Goal: Task Accomplishment & Management: Complete application form

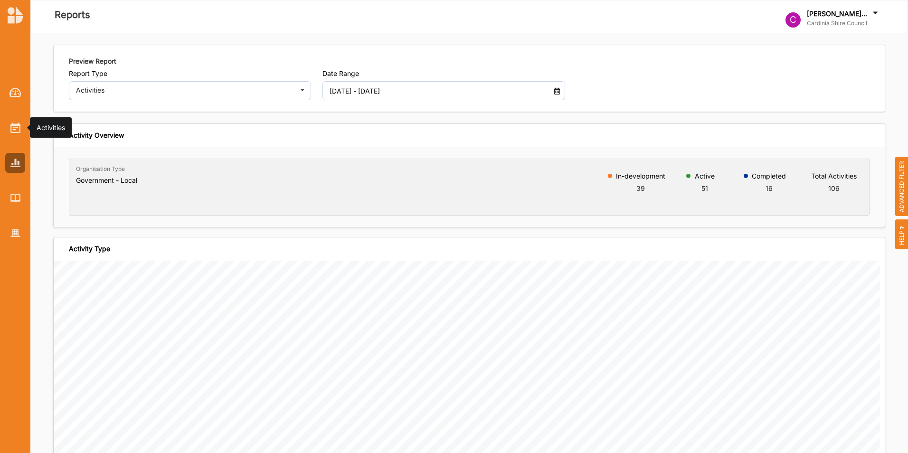
click at [9, 130] on div at bounding box center [15, 128] width 20 height 20
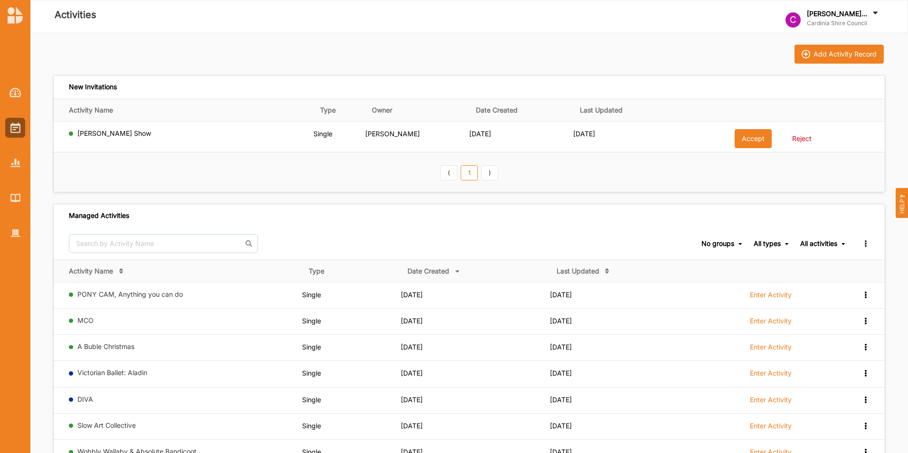
click at [750, 141] on button "Accept" at bounding box center [752, 138] width 37 height 19
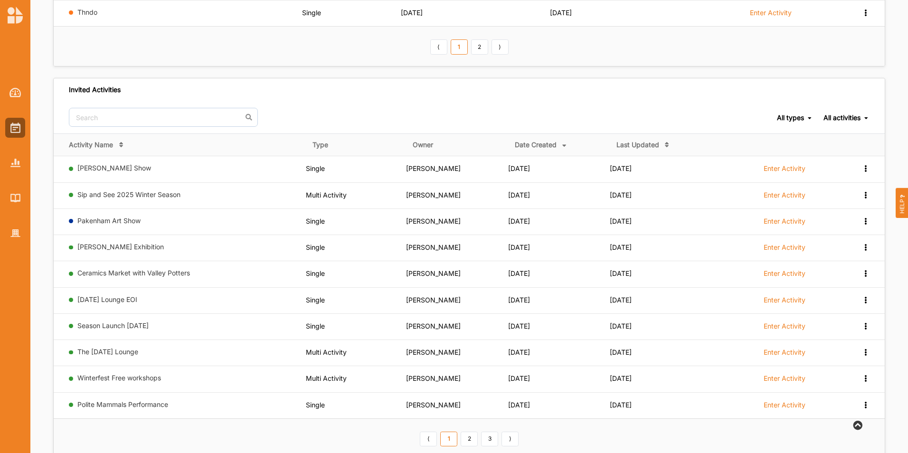
scroll to position [390, 0]
click at [113, 165] on link "Tony Martin Show" at bounding box center [114, 167] width 74 height 8
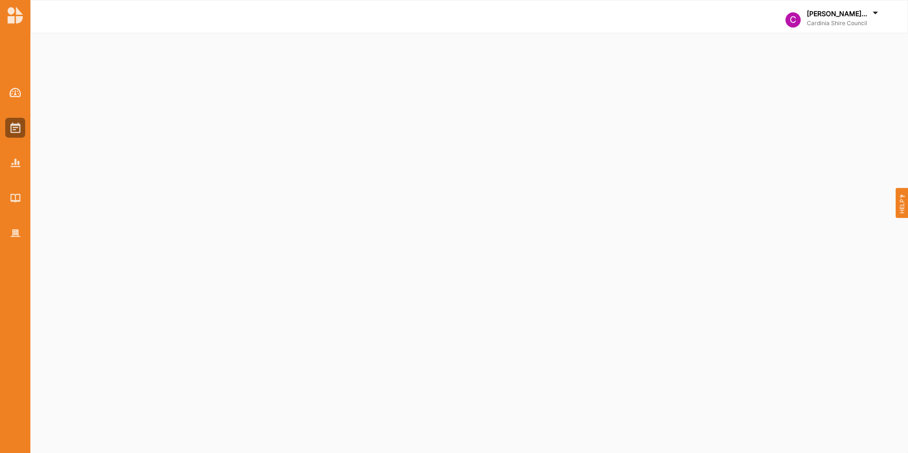
select select "2"
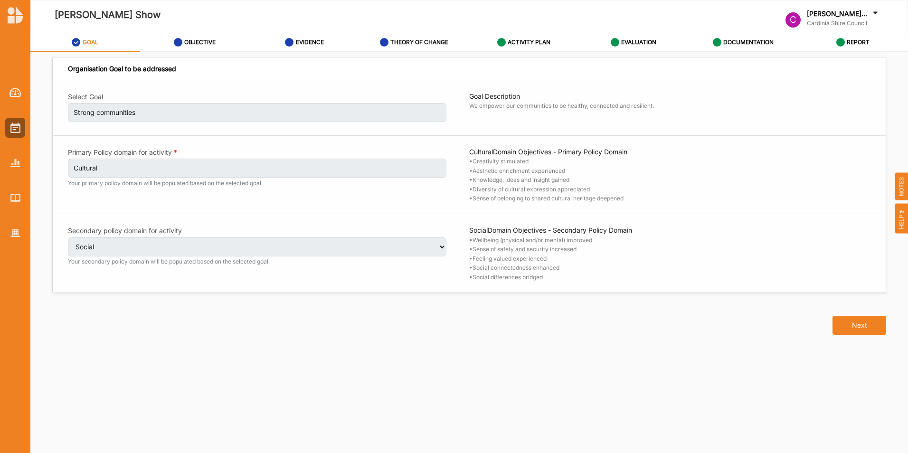
click at [196, 44] on label "OBJECTIVE" at bounding box center [199, 42] width 31 height 8
select select "2"
select select "9"
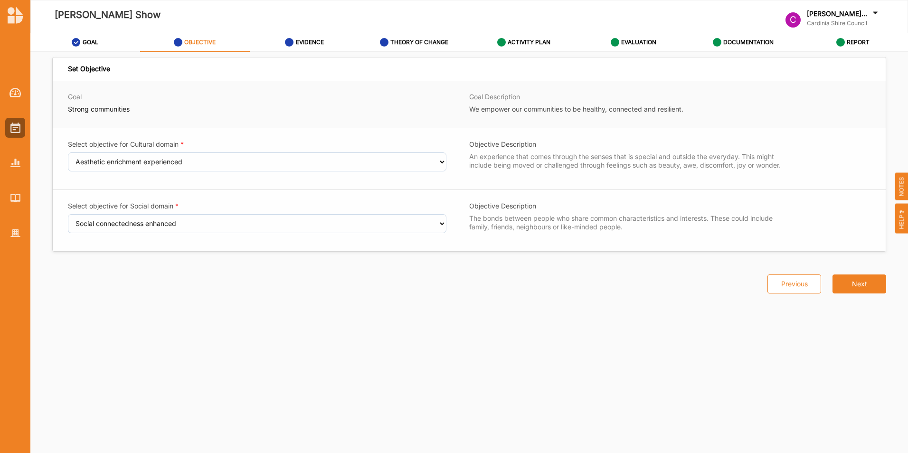
click at [306, 41] on label "EVIDENCE" at bounding box center [310, 42] width 28 height 8
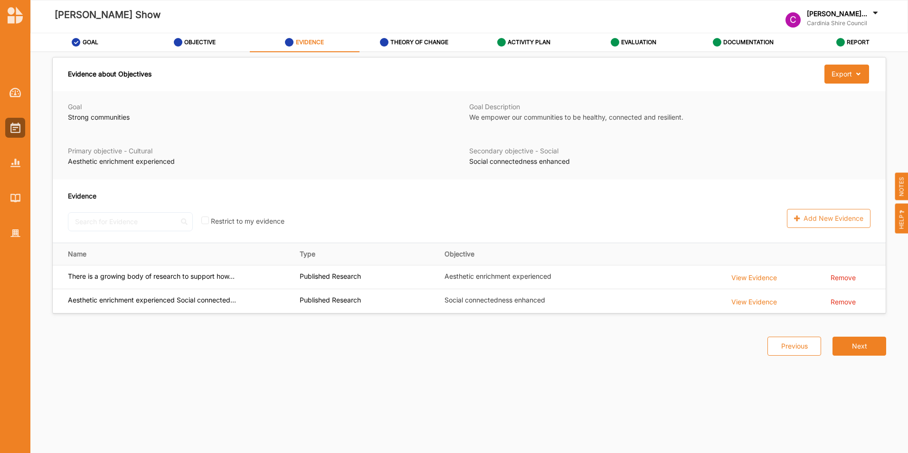
click at [392, 46] on label "THEORY OF CHANGE" at bounding box center [419, 42] width 58 height 8
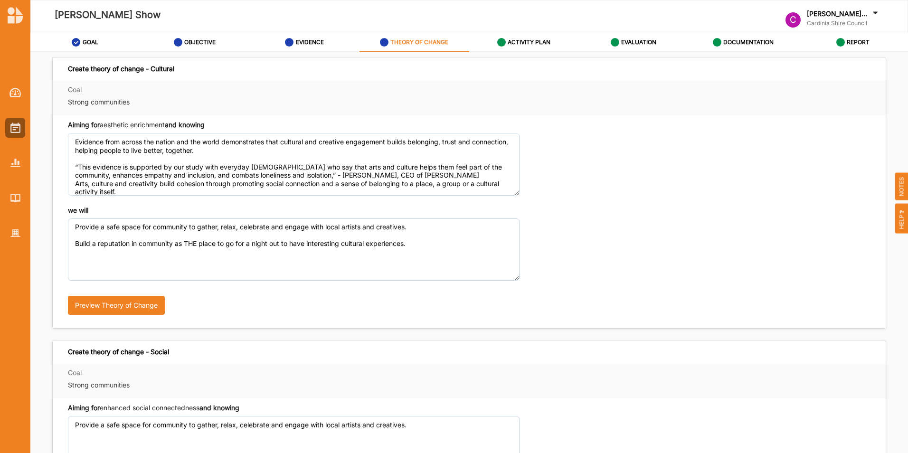
click at [523, 38] on div "ACTIVITY PLAN" at bounding box center [524, 42] width 54 height 17
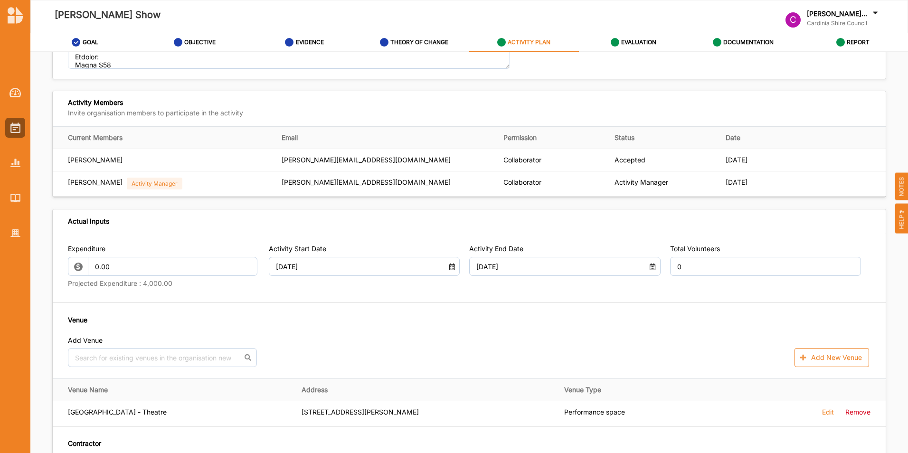
scroll to position [306, 0]
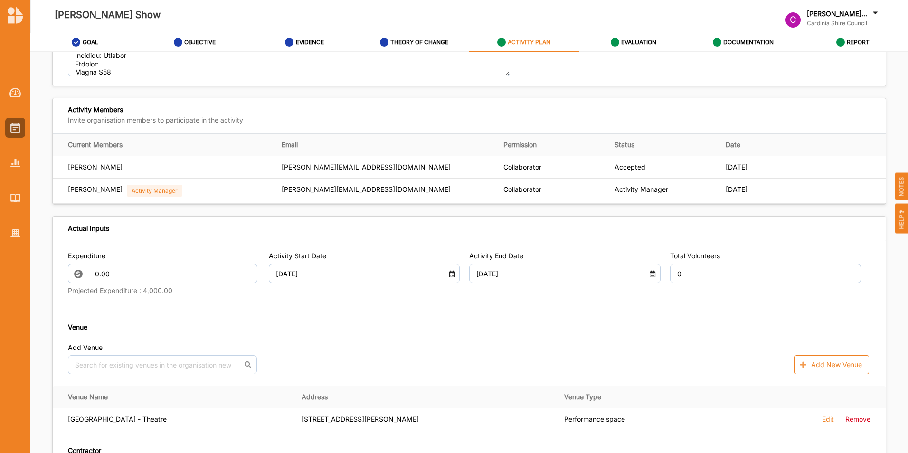
click at [182, 51] on link "OBJECTIVE" at bounding box center [195, 42] width 110 height 19
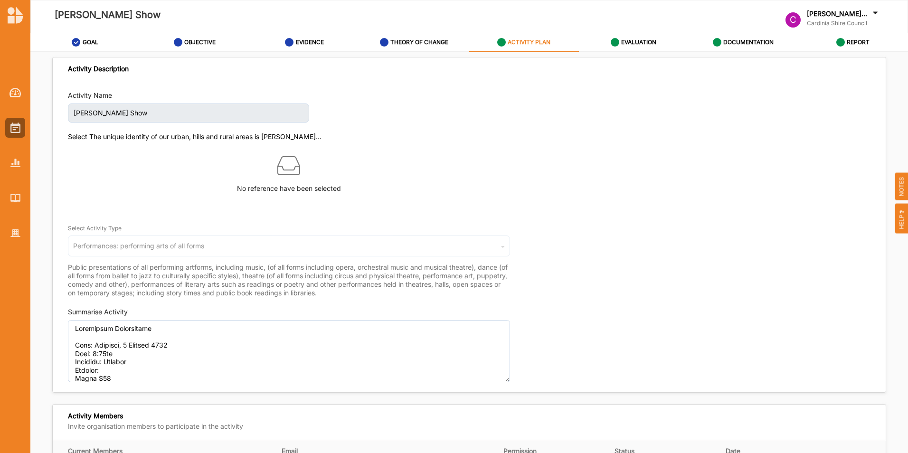
select select "2"
select select "9"
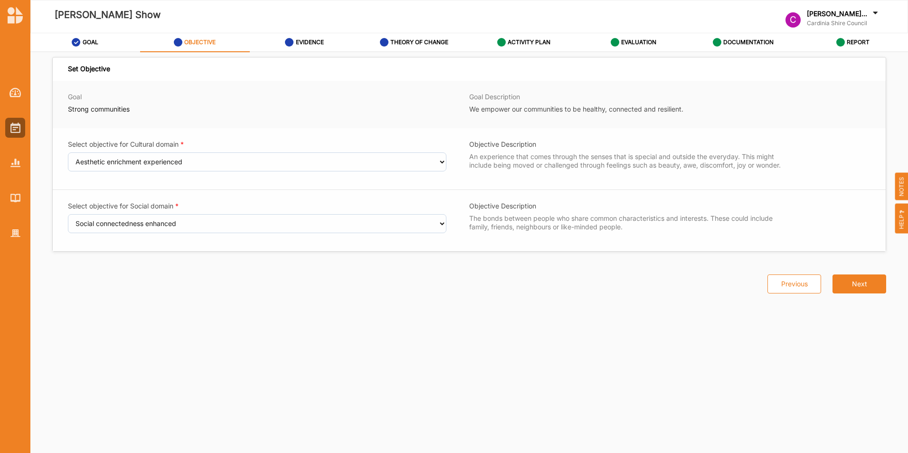
click at [305, 41] on label "EVIDENCE" at bounding box center [310, 42] width 28 height 8
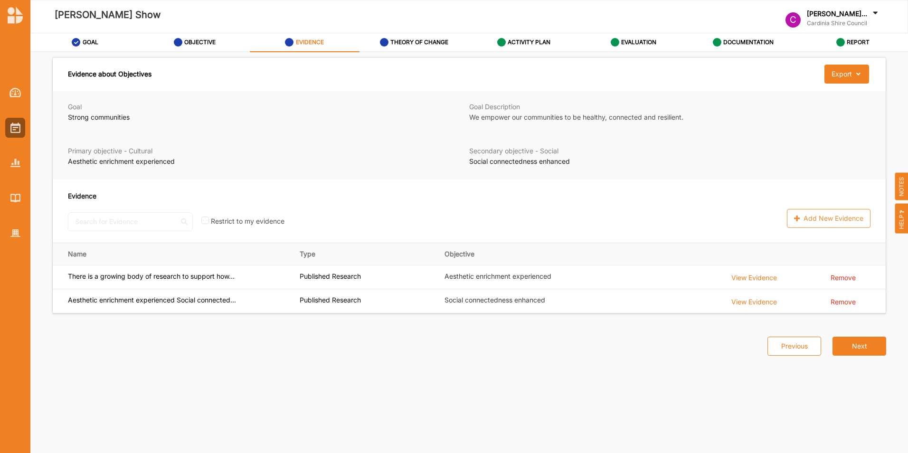
click at [414, 48] on div "THEORY OF CHANGE" at bounding box center [414, 42] width 69 height 17
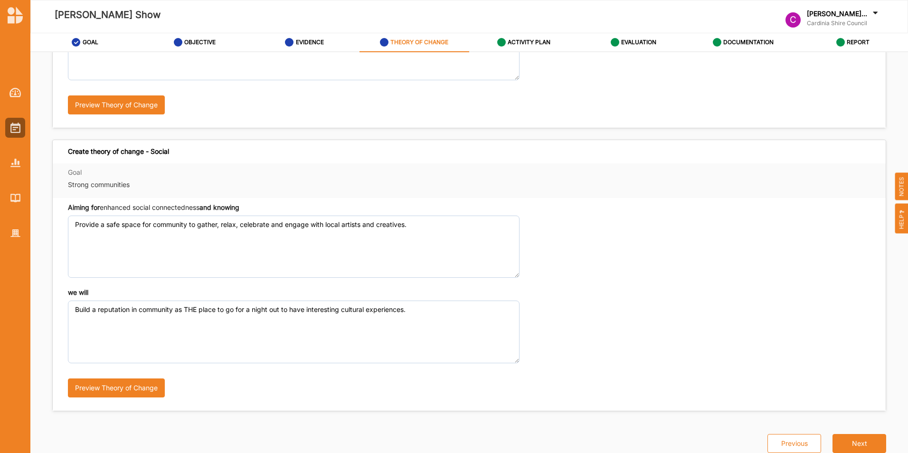
scroll to position [208, 0]
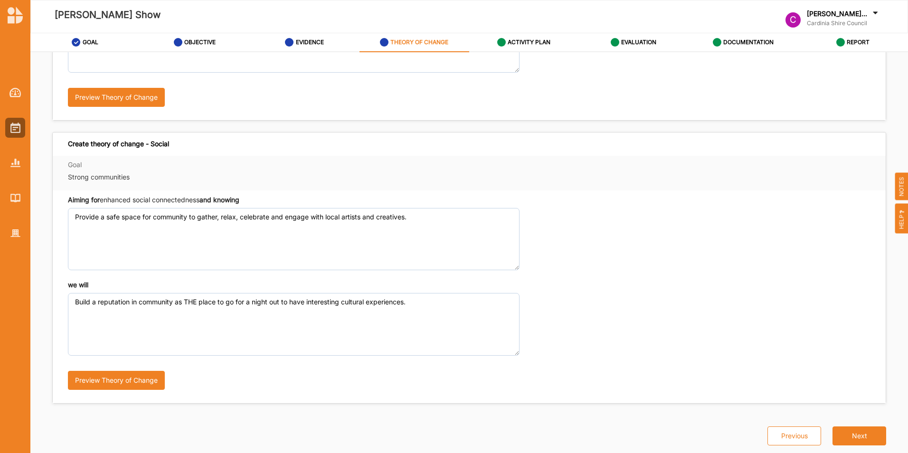
click at [524, 42] on label "ACTIVITY PLAN" at bounding box center [528, 42] width 43 height 8
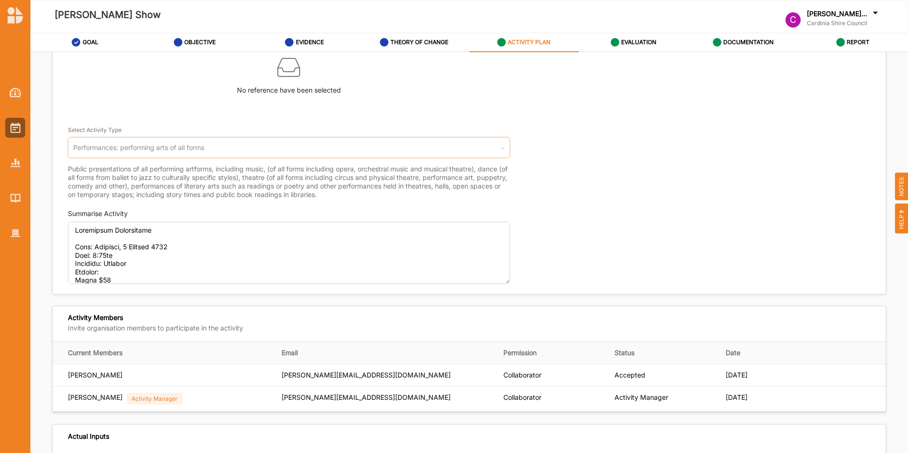
click at [413, 150] on div "Performances: performing arts of all forms Cultural infrastructure development …" at bounding box center [289, 147] width 442 height 21
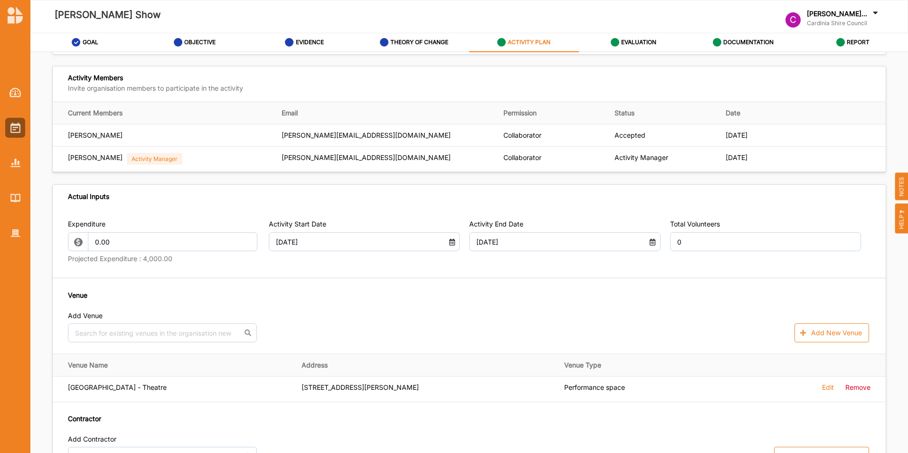
scroll to position [351, 0]
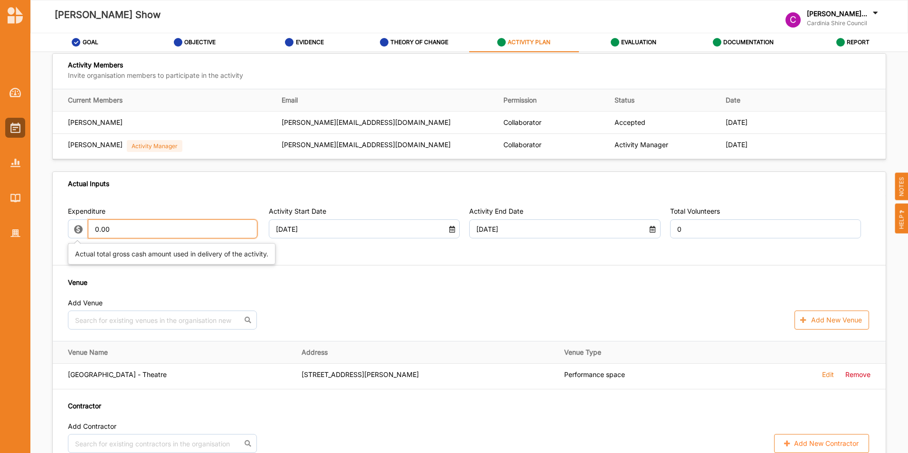
click at [139, 226] on input "0.00" at bounding box center [172, 228] width 169 height 19
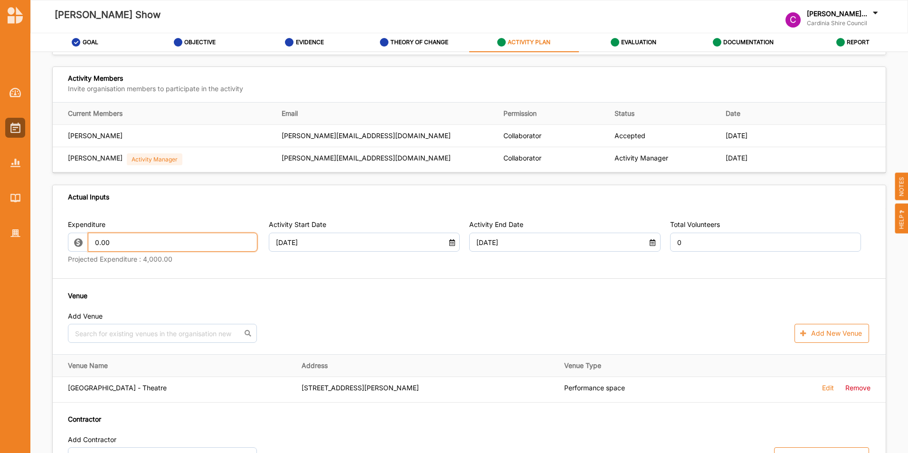
scroll to position [339, 0]
type input "0"
click at [740, 270] on div "Expenditure 4000 Projected Expenditure : 4,000.00 Activity Start Date 04 Oct 20…" at bounding box center [469, 341] width 833 height 269
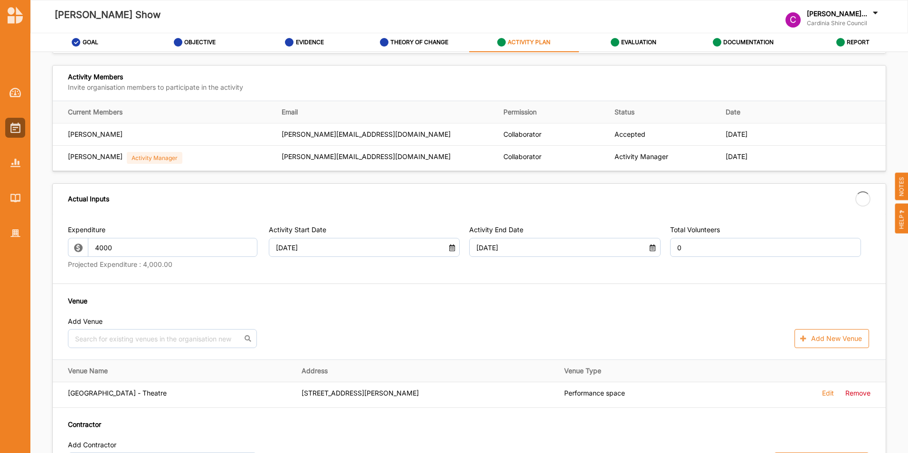
type input "4,000.00"
type input "-4,000.00"
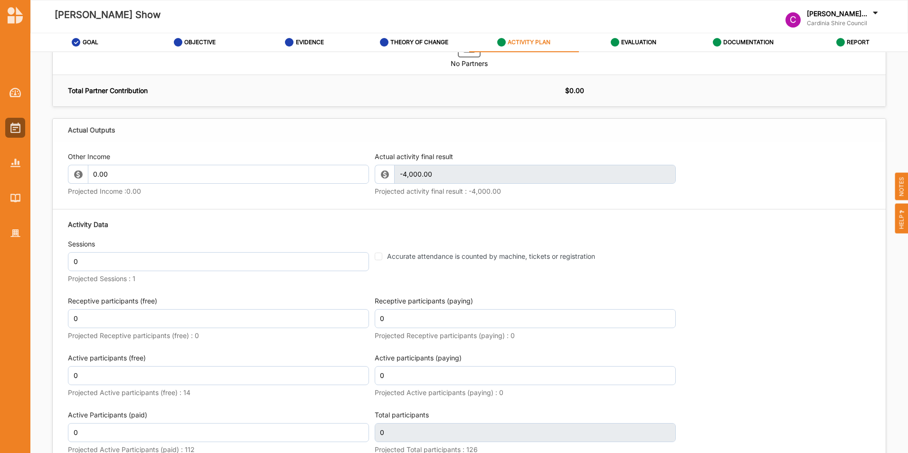
scroll to position [960, 0]
click at [256, 175] on input "0.00" at bounding box center [228, 173] width 281 height 19
type input "0"
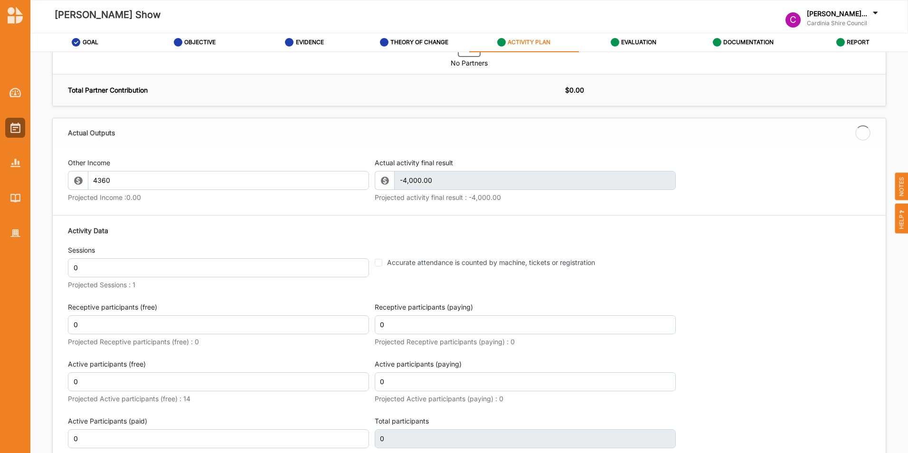
click at [256, 244] on div "Activity Data Sessions 0 Projected Sessions : 1 Accurate attendance is counted …" at bounding box center [469, 373] width 802 height 304
type input "4,360.00"
type input "360.00"
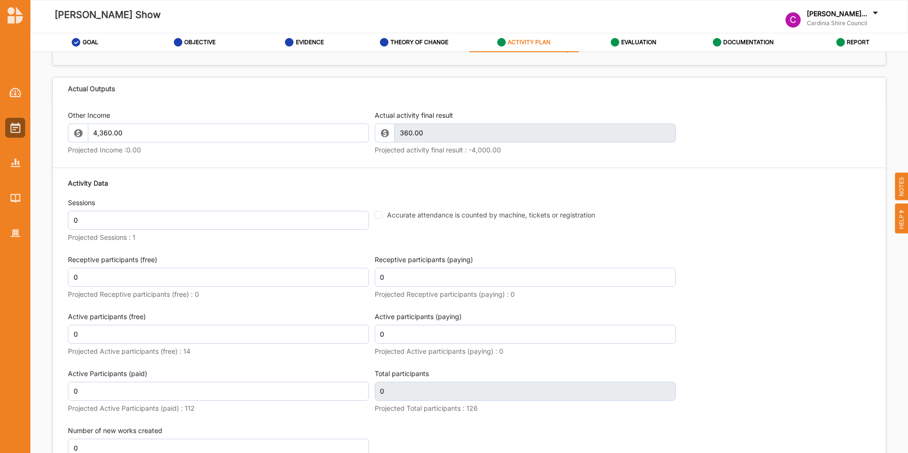
scroll to position [1002, 0]
click at [259, 227] on input "0" at bounding box center [218, 219] width 301 height 19
type input "1"
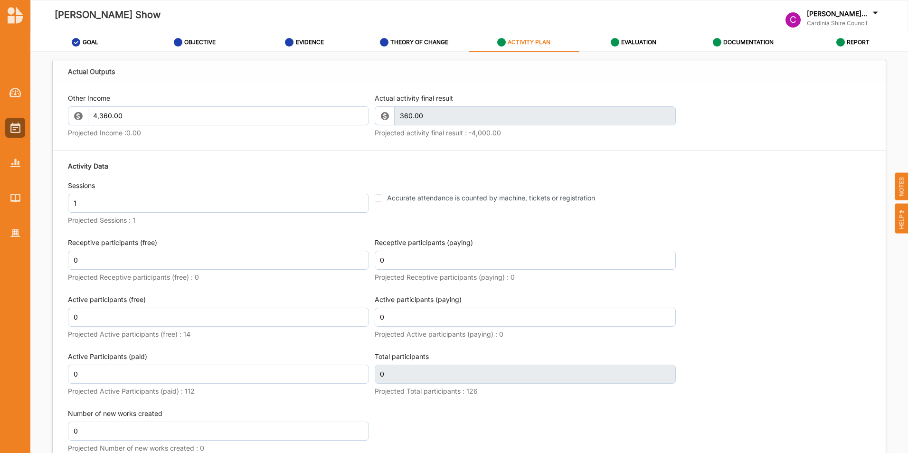
scroll to position [1019, 0]
click at [375, 198] on fieldset "Accurate attendance is counted by machine, tickets or registration" at bounding box center [525, 191] width 301 height 22
click at [379, 205] on div "Accurate attendance is counted by machine, tickets or registration" at bounding box center [525, 203] width 301 height 47
click at [376, 197] on input "Accurate attendance is counted by machine, tickets or registration" at bounding box center [379, 198] width 8 height 8
checkbox input "true"
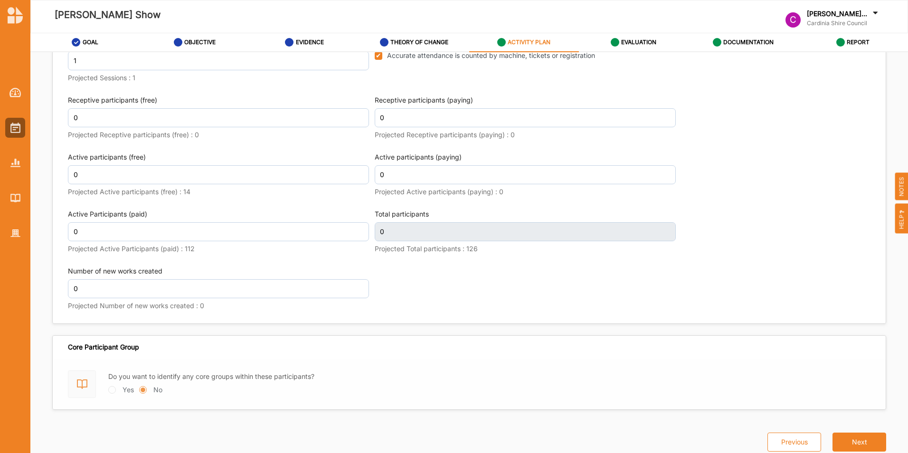
scroll to position [1167, 0]
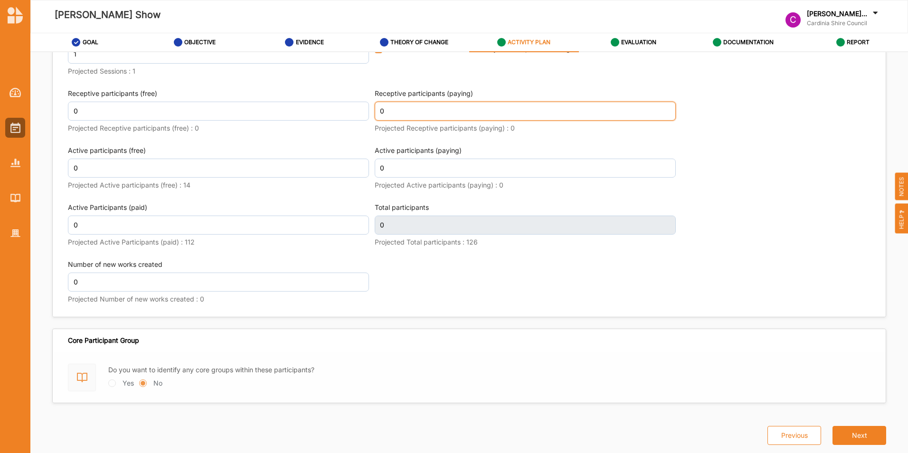
click at [417, 110] on input "0" at bounding box center [525, 111] width 301 height 19
type input "0"
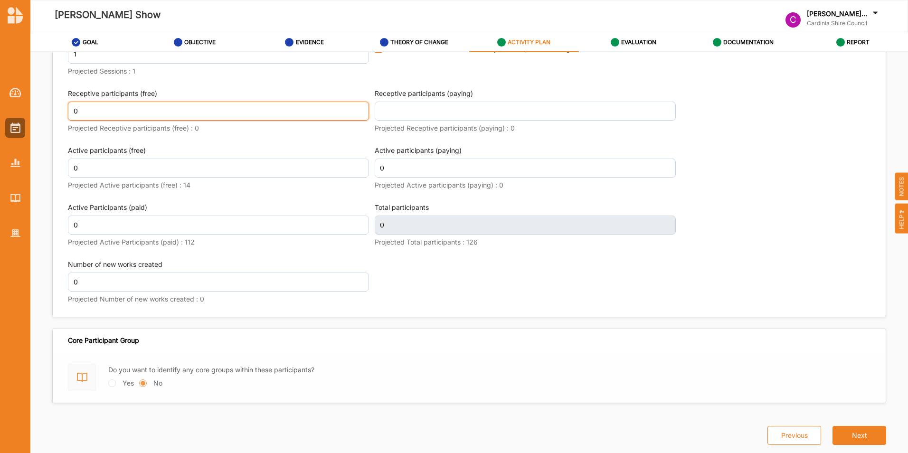
scroll to position [1174, 0]
click at [296, 115] on input "0" at bounding box center [218, 111] width 301 height 19
type input "1"
type input "5"
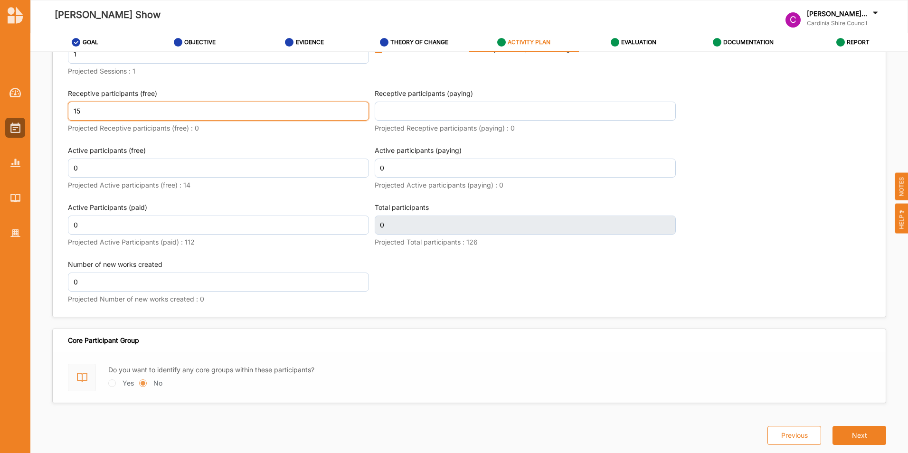
type input "15"
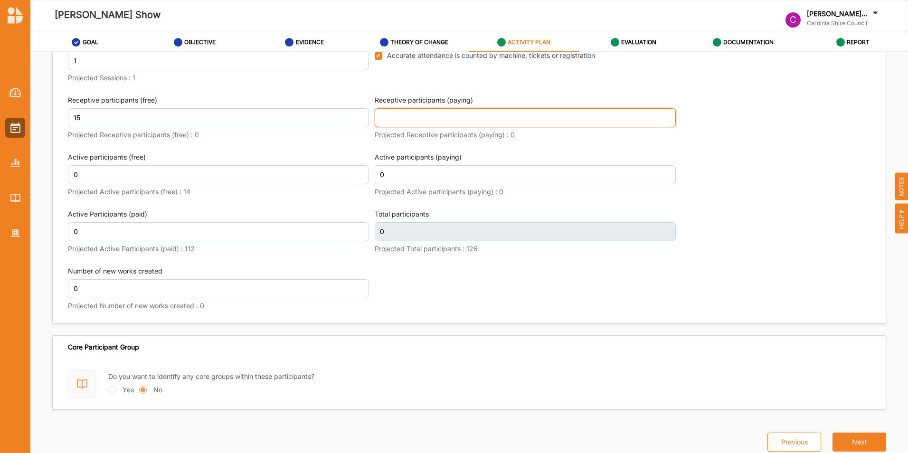
scroll to position [1174, 0]
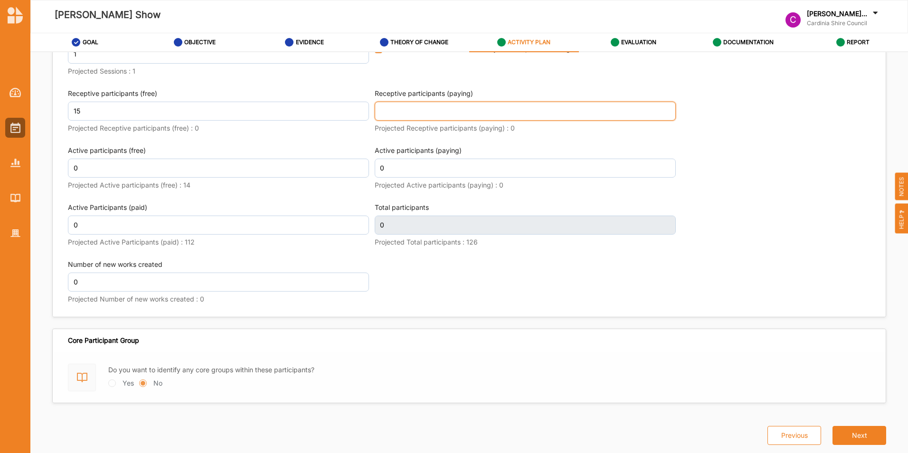
type input "15"
type input "102"
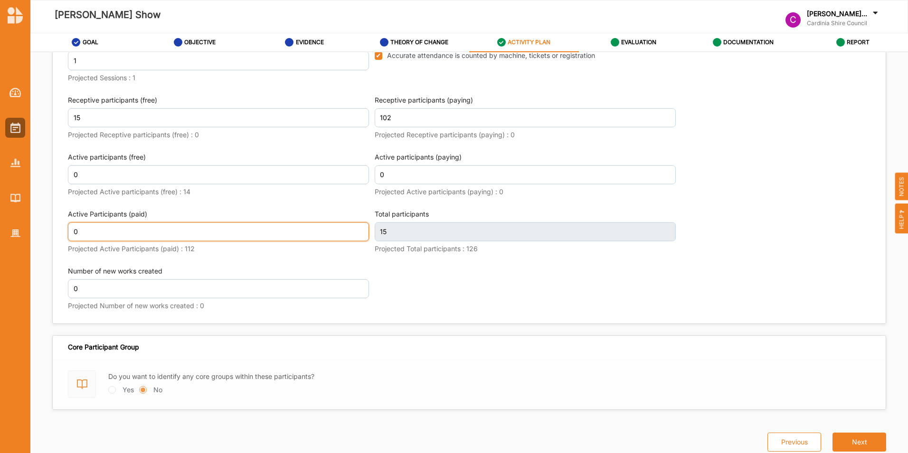
scroll to position [1174, 0]
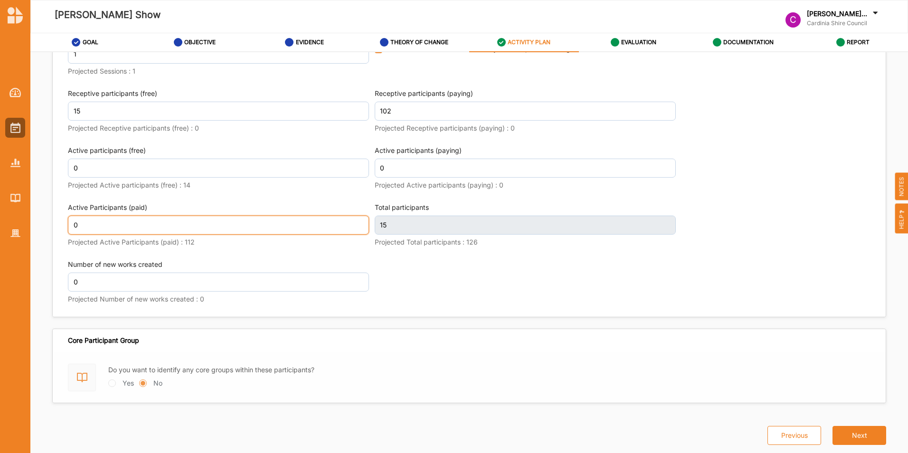
click at [85, 222] on input "0" at bounding box center [218, 225] width 301 height 19
type input "117"
type input "2"
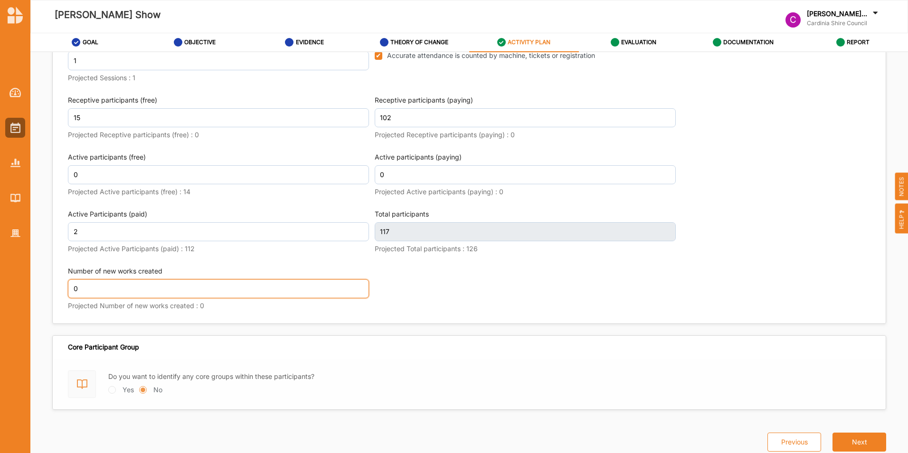
scroll to position [1174, 0]
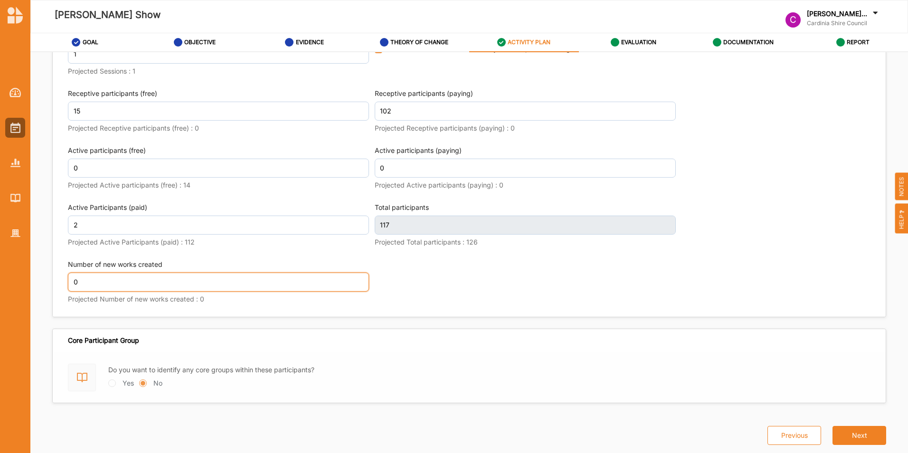
click at [83, 285] on input "0" at bounding box center [218, 281] width 301 height 19
type input "119"
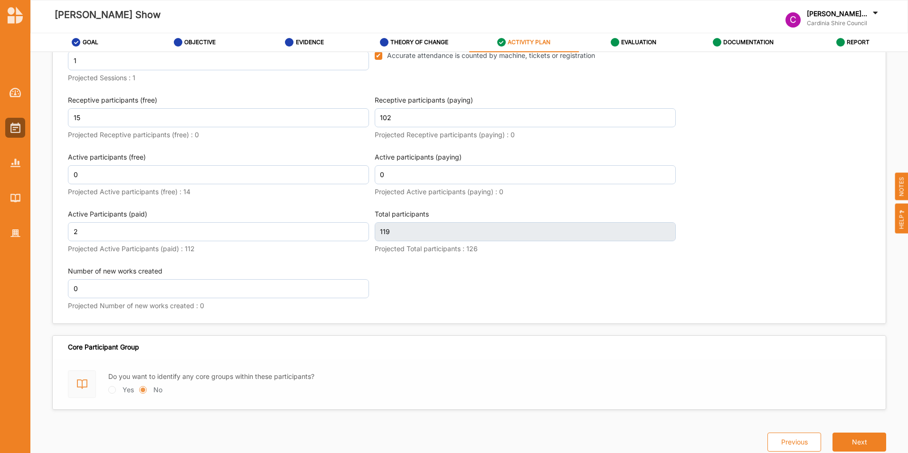
click at [860, 436] on button "Next" at bounding box center [859, 441] width 54 height 19
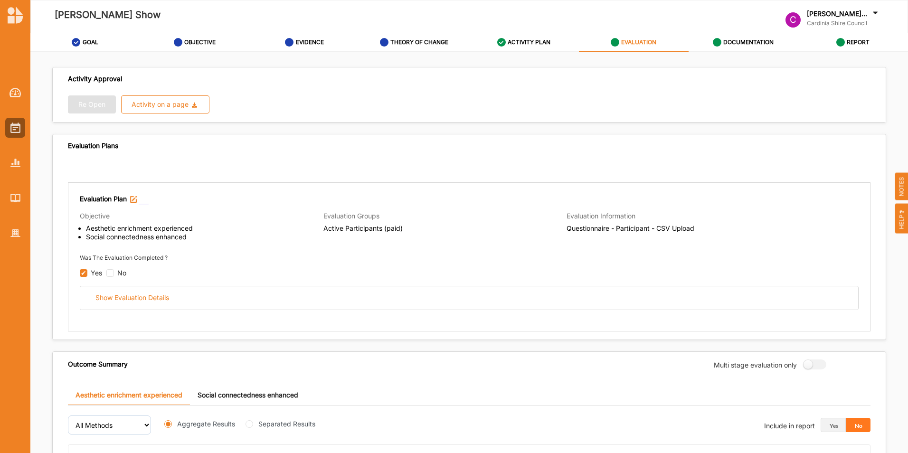
click at [124, 299] on div "Show Evaluation Details" at bounding box center [132, 297] width 74 height 9
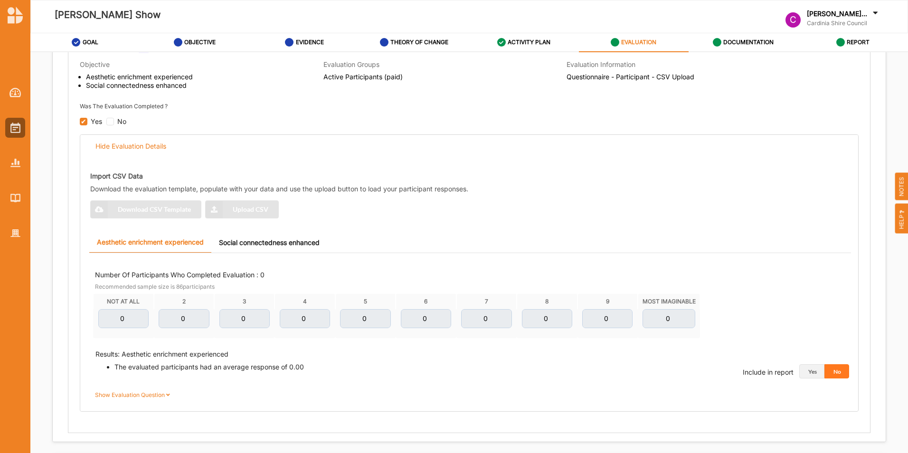
scroll to position [148, 0]
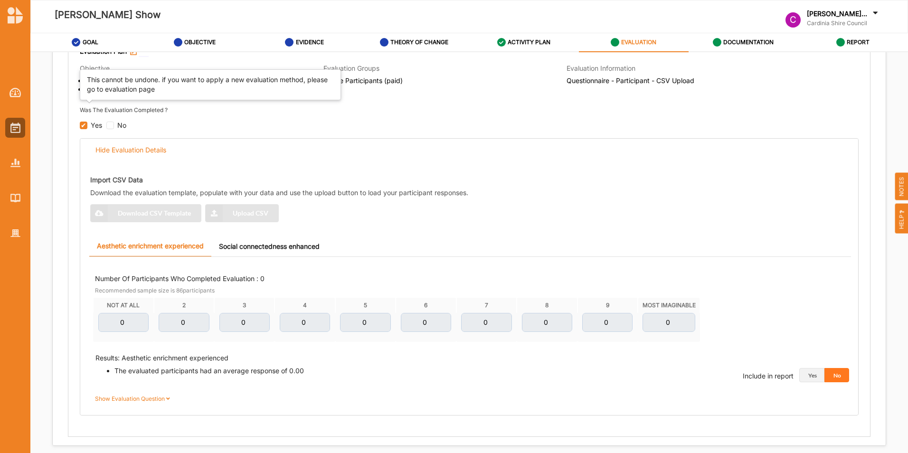
click at [82, 126] on input "checkbox" at bounding box center [84, 126] width 8 height 8
checkbox input "true"
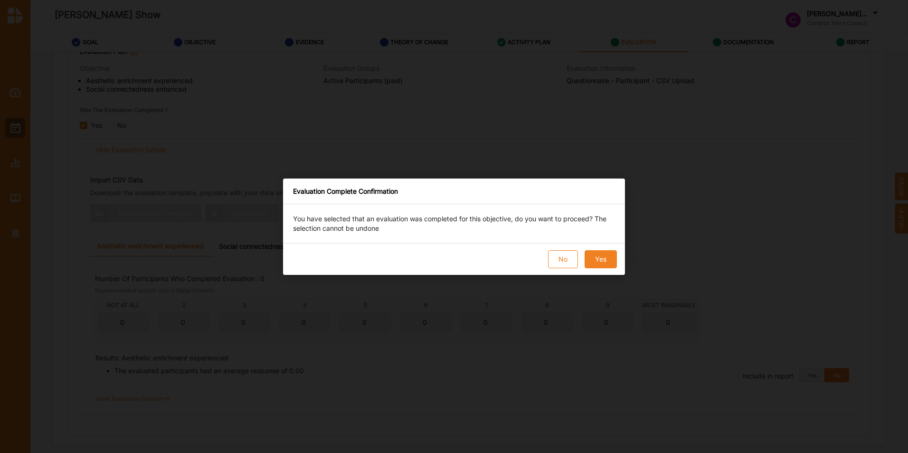
click at [575, 259] on button "No" at bounding box center [563, 259] width 30 height 18
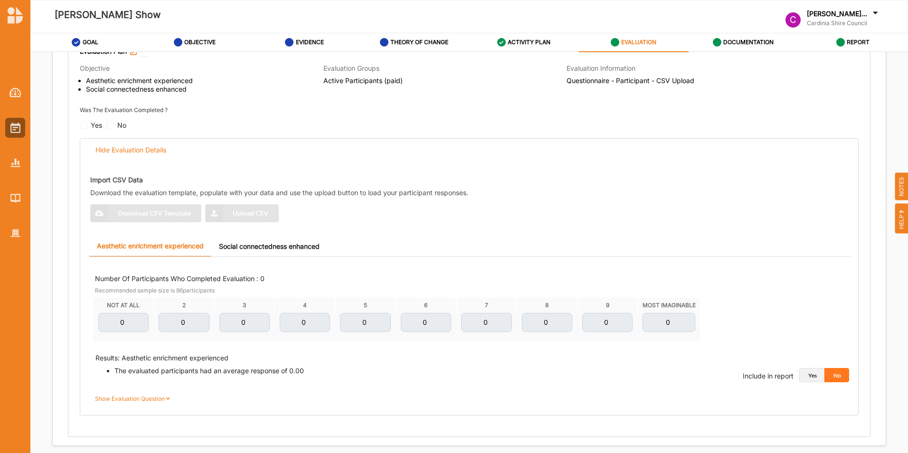
click at [813, 376] on button "Yes" at bounding box center [811, 375] width 25 height 14
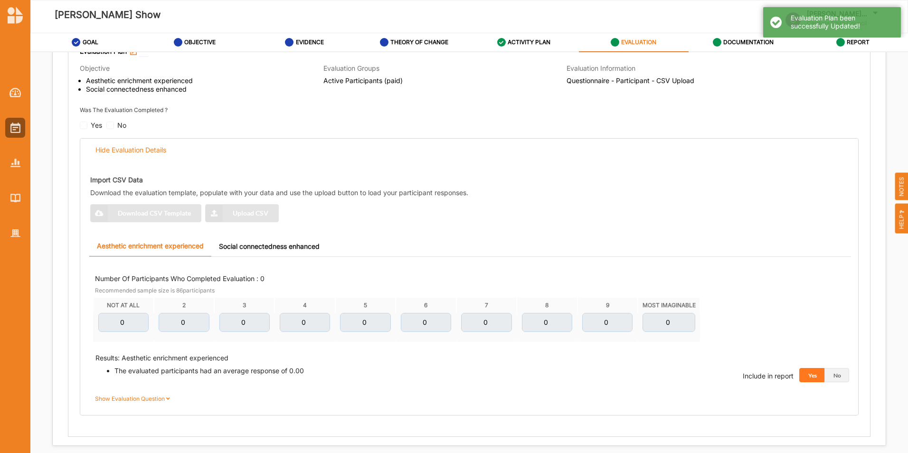
click at [254, 214] on div "Import CSV Data Download the evaluation template, populate with your data and u…" at bounding box center [472, 196] width 764 height 63
click at [153, 215] on div "Import CSV Data Download the evaluation template, populate with your data and u…" at bounding box center [472, 196] width 764 height 63
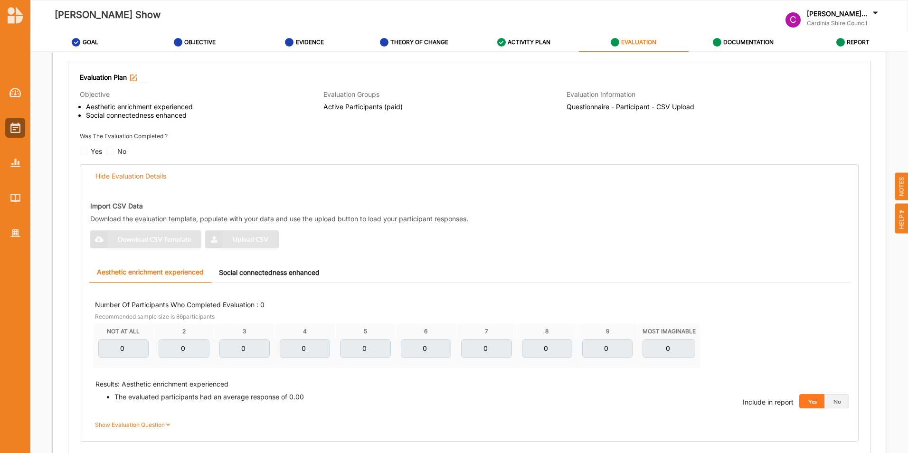
scroll to position [122, 0]
click at [18, 123] on img at bounding box center [15, 127] width 10 height 10
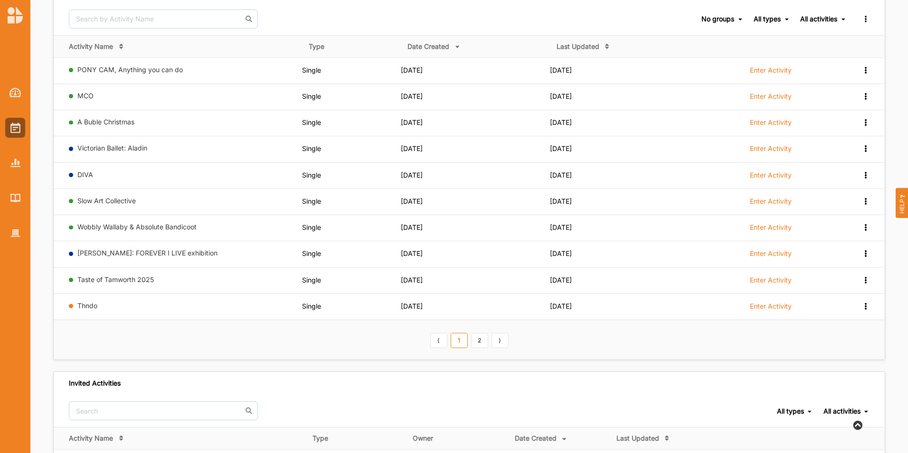
scroll to position [96, 0]
click at [125, 277] on link "Taste of Tamworth 2025" at bounding box center [115, 279] width 76 height 8
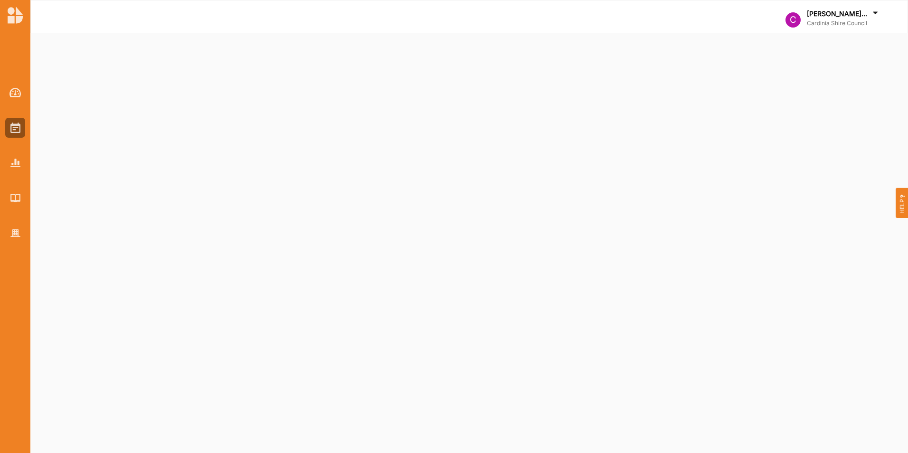
select select "2"
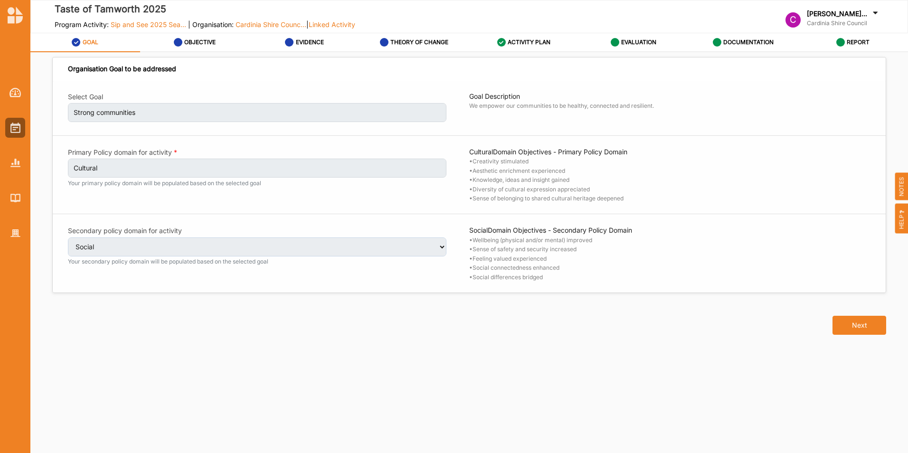
click at [849, 329] on button "Next" at bounding box center [859, 325] width 54 height 19
select select "2"
select select "9"
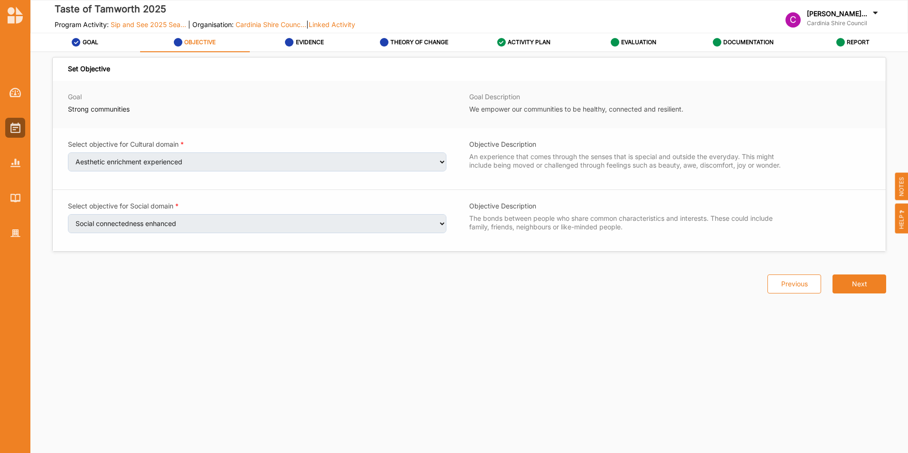
click at [861, 282] on button "Next" at bounding box center [859, 283] width 54 height 19
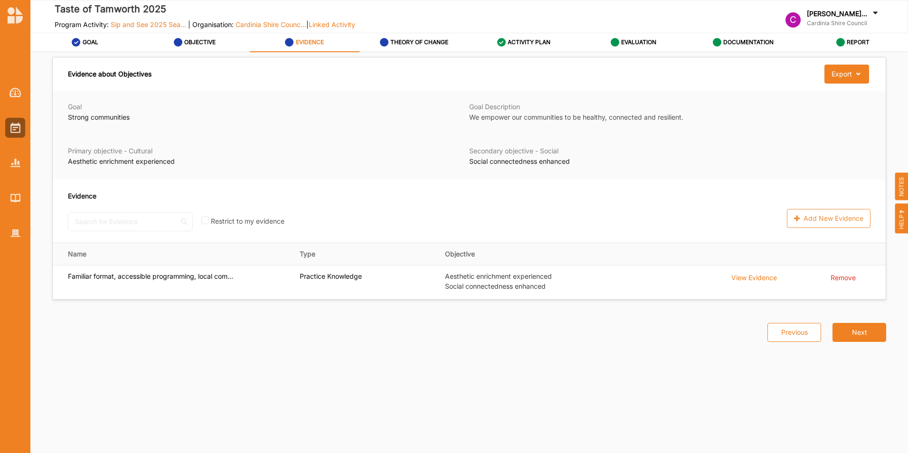
click at [861, 325] on button "Next" at bounding box center [859, 332] width 54 height 19
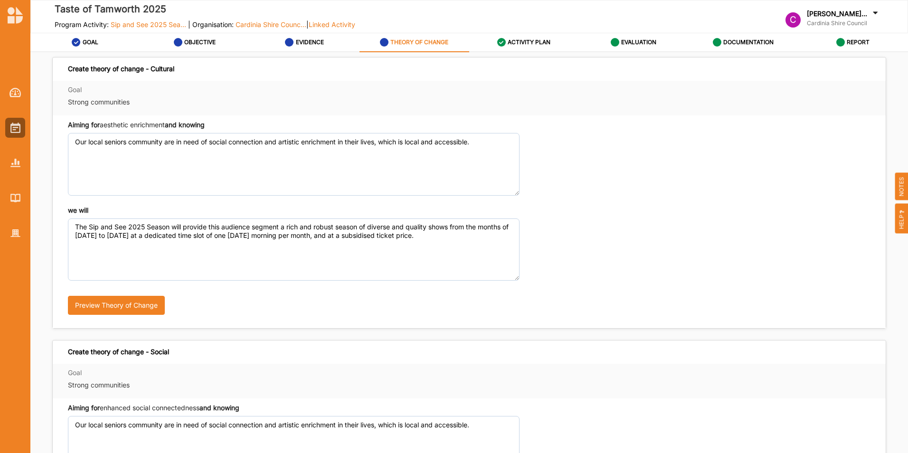
scroll to position [208, 0]
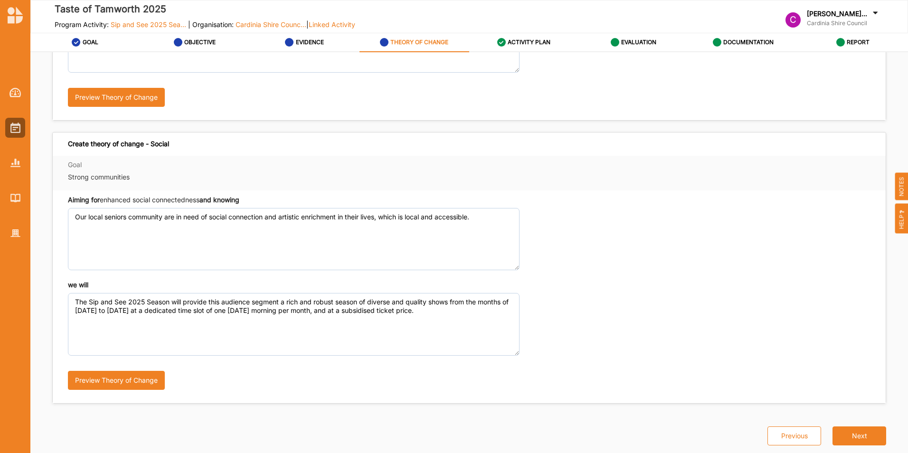
click at [851, 439] on button "Next" at bounding box center [859, 435] width 54 height 19
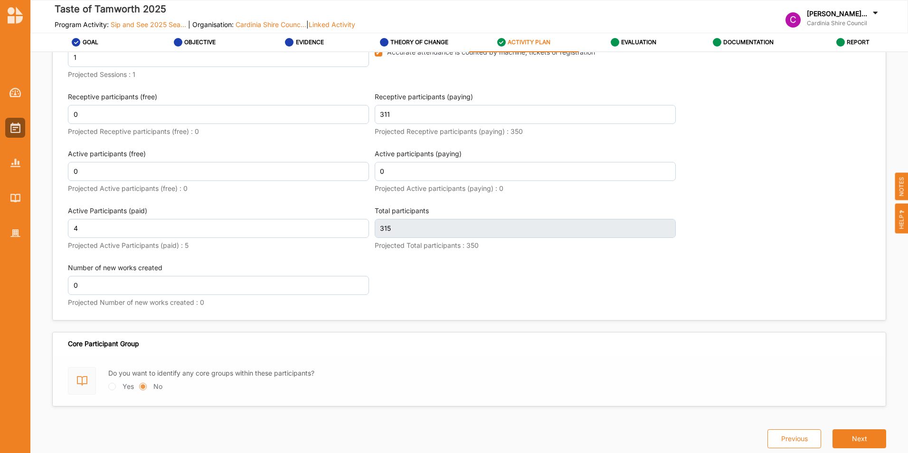
scroll to position [1331, 0]
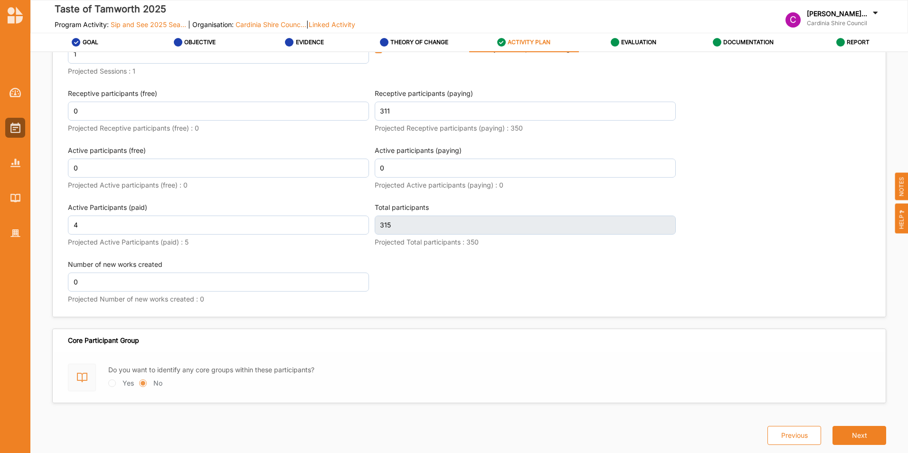
click at [864, 440] on button "Next" at bounding box center [859, 435] width 54 height 19
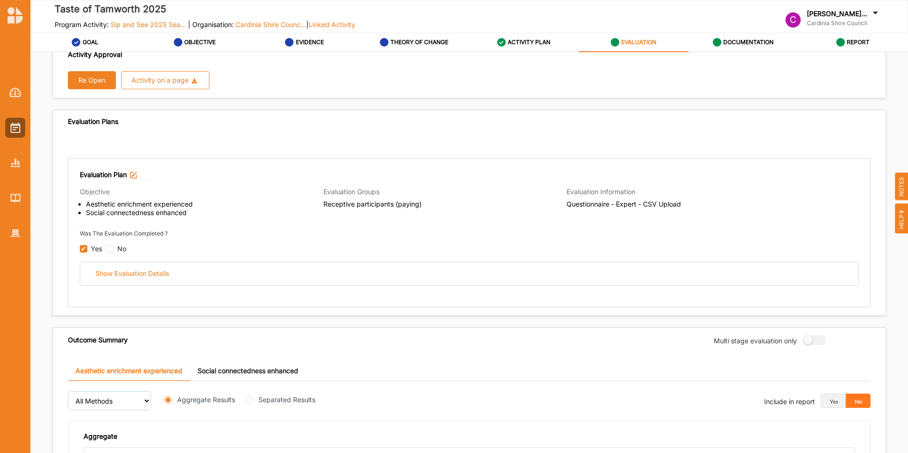
scroll to position [25, 0]
click at [108, 271] on div "Show Evaluation Details" at bounding box center [132, 272] width 74 height 9
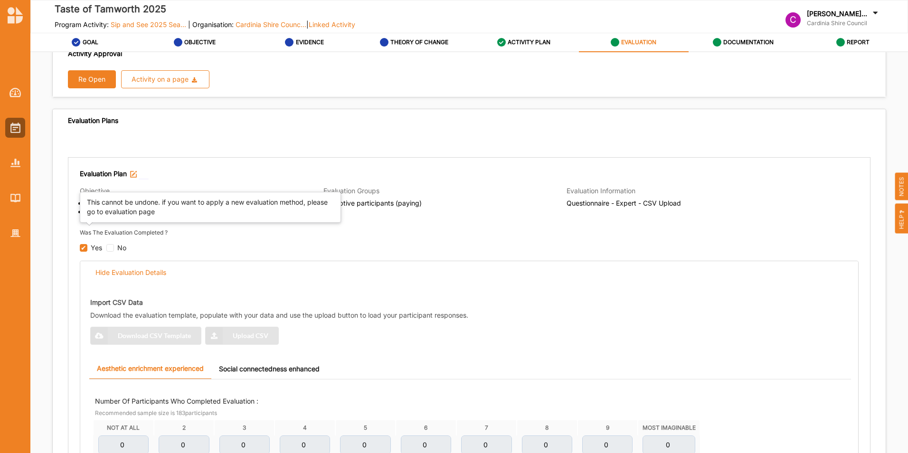
click at [84, 248] on input "checkbox" at bounding box center [84, 248] width 8 height 8
checkbox input "true"
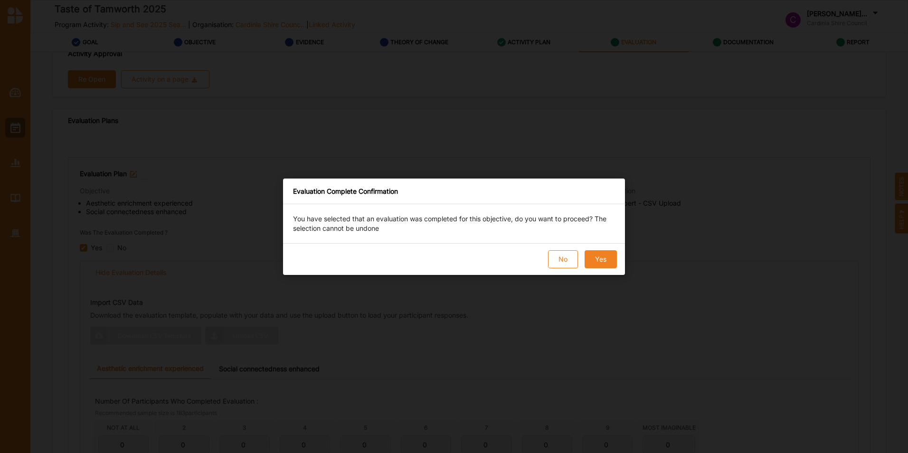
click at [609, 254] on button "Yes" at bounding box center [600, 259] width 32 height 18
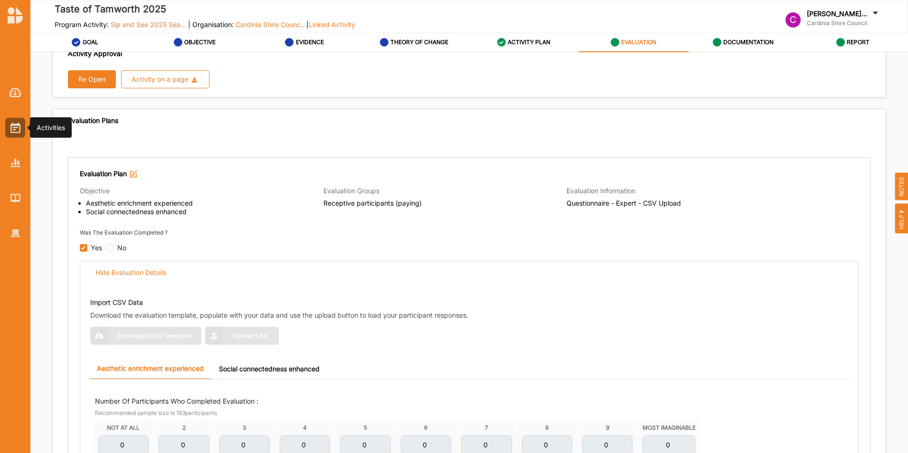
click at [22, 129] on div at bounding box center [15, 128] width 20 height 20
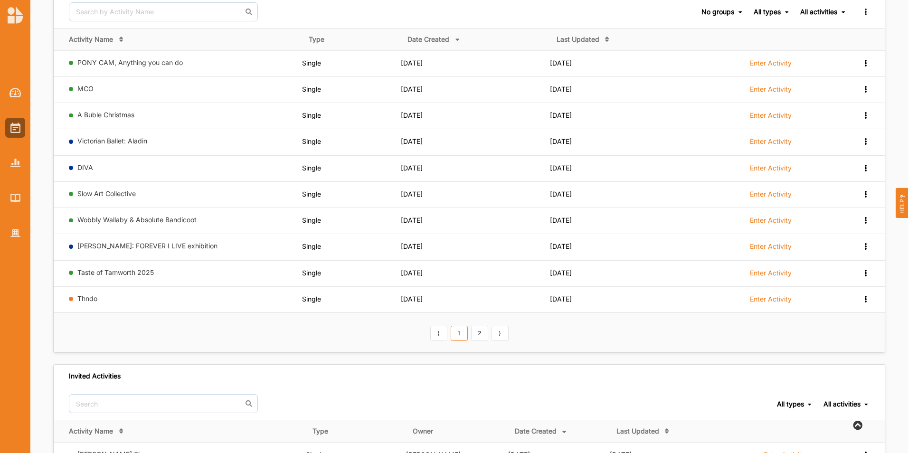
scroll to position [103, 0]
click at [120, 216] on link "Wobbly Wallaby & Absolute Bandicoot" at bounding box center [136, 219] width 119 height 8
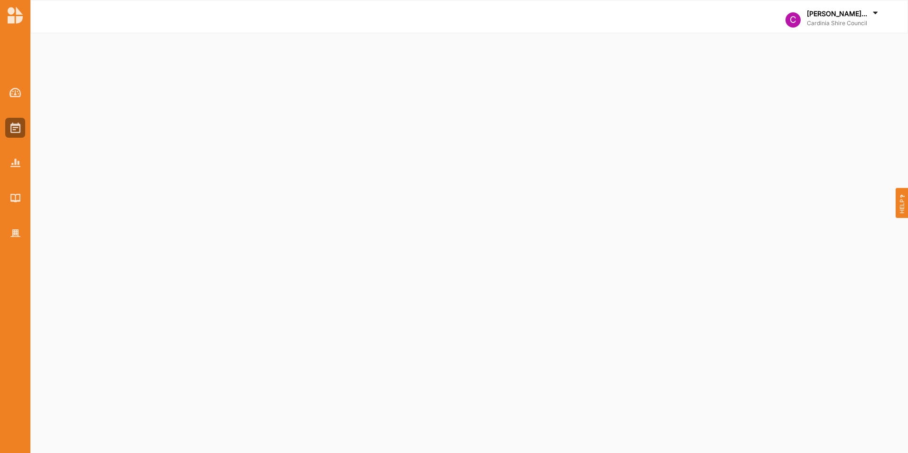
select select "2"
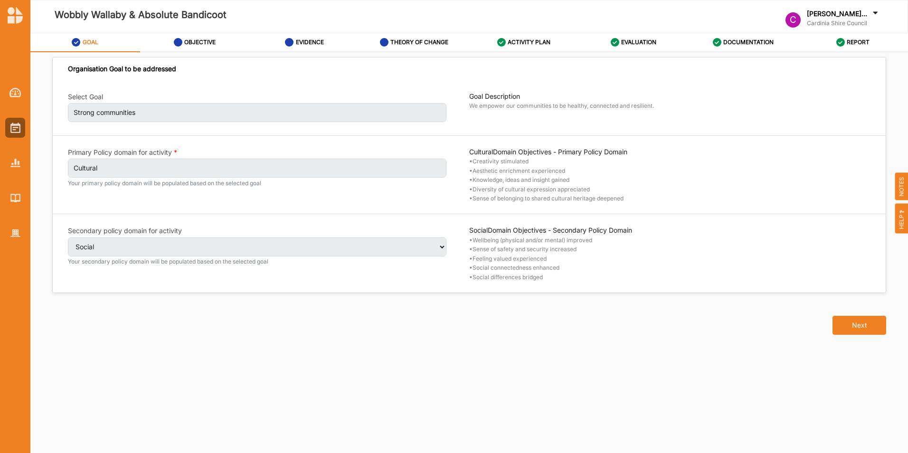
click at [856, 331] on button "Next" at bounding box center [859, 325] width 54 height 19
select select "4"
select select "9"
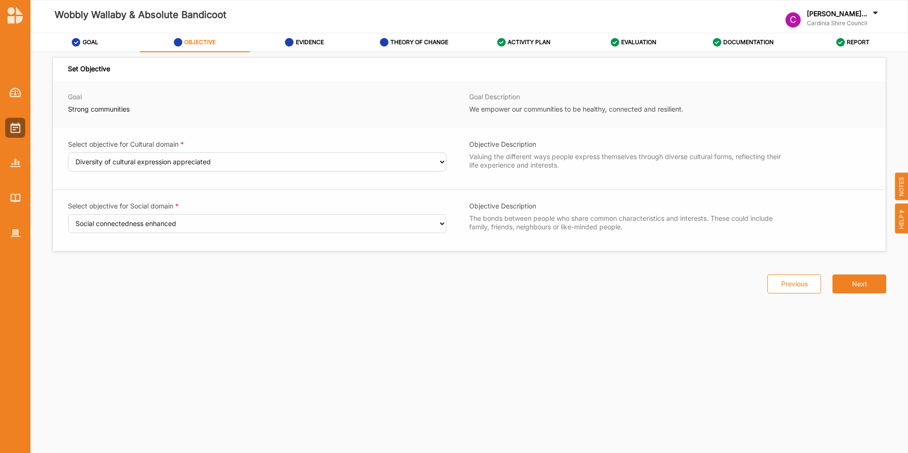
click at [859, 286] on button "Next" at bounding box center [859, 283] width 54 height 19
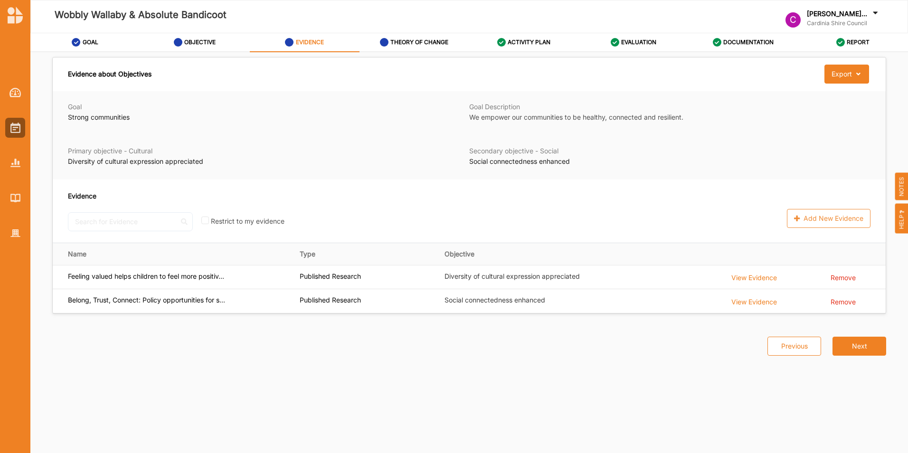
click at [864, 341] on button "Next" at bounding box center [859, 346] width 54 height 19
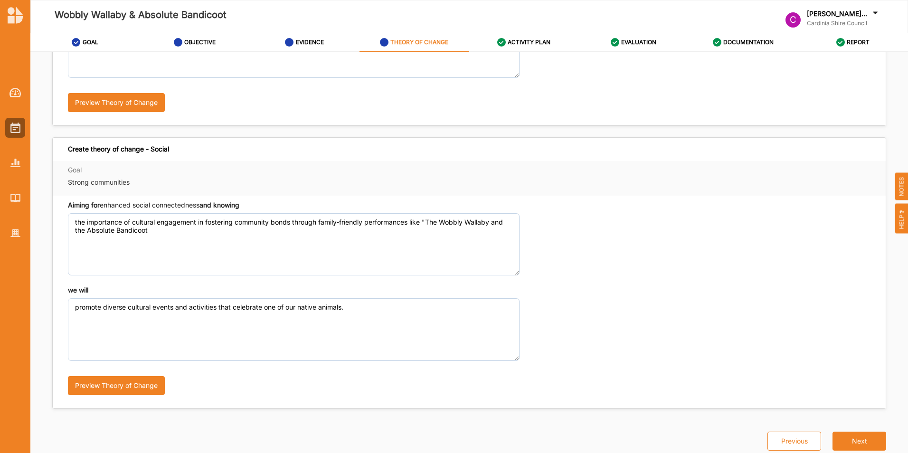
scroll to position [208, 0]
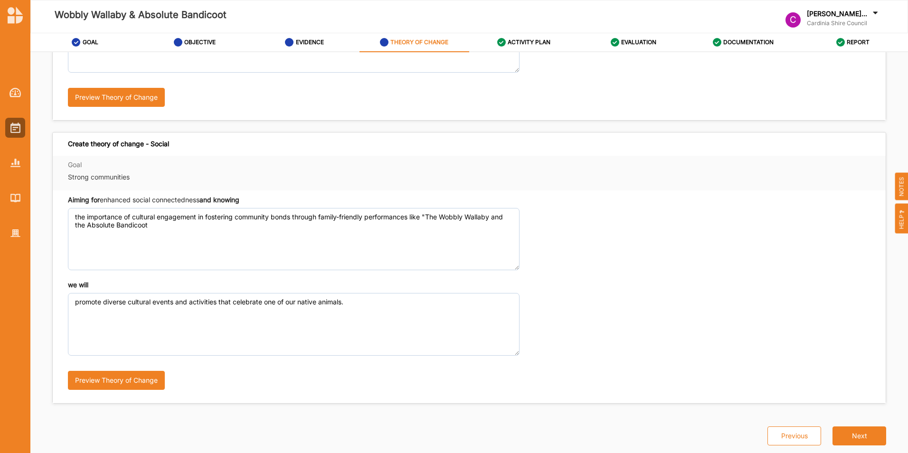
click at [856, 430] on button "Next" at bounding box center [859, 435] width 54 height 19
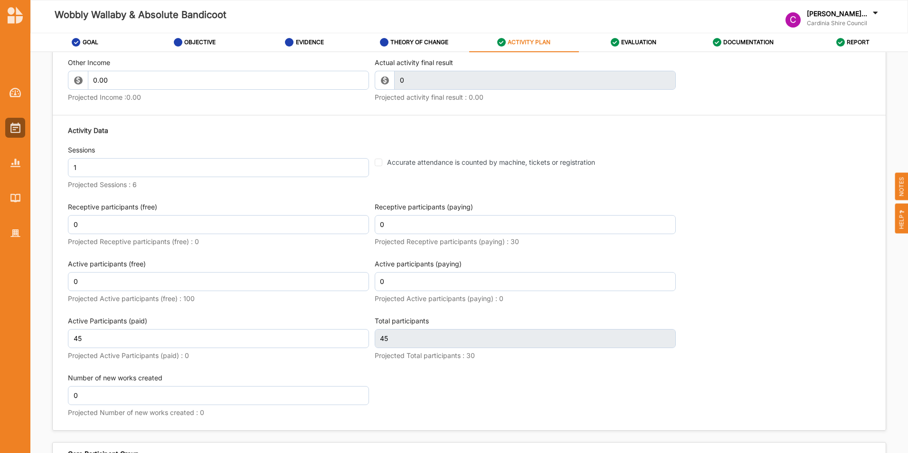
scroll to position [1229, 0]
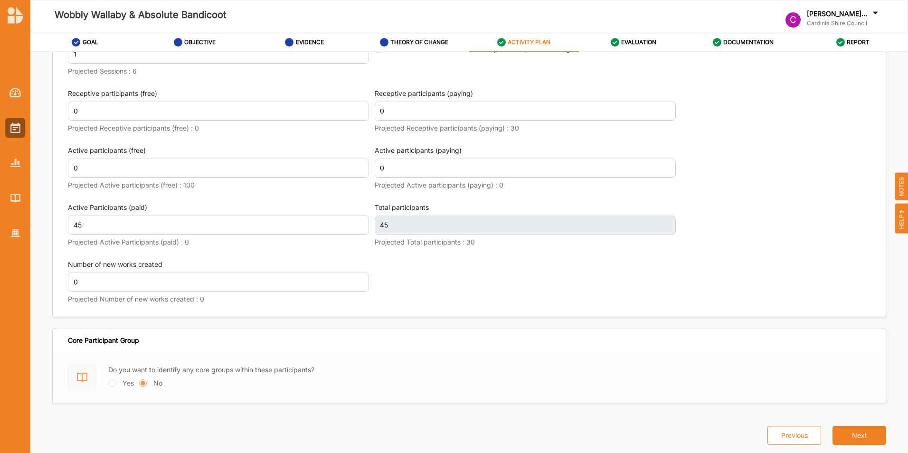
click at [854, 437] on button "Next" at bounding box center [859, 435] width 54 height 19
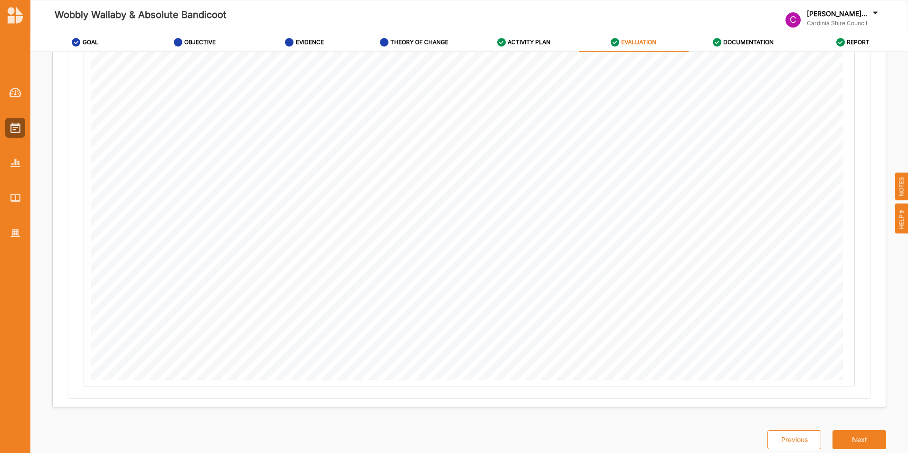
scroll to position [479, 0]
click at [849, 434] on button "Next" at bounding box center [859, 435] width 54 height 19
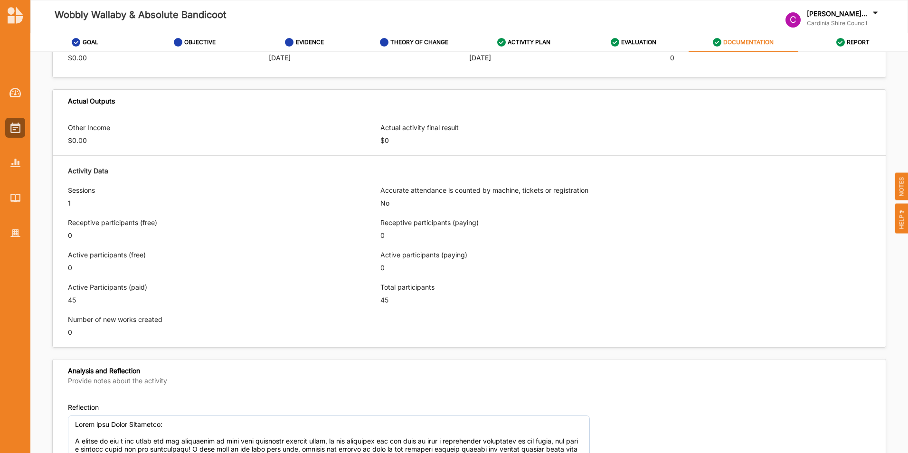
scroll to position [670, 0]
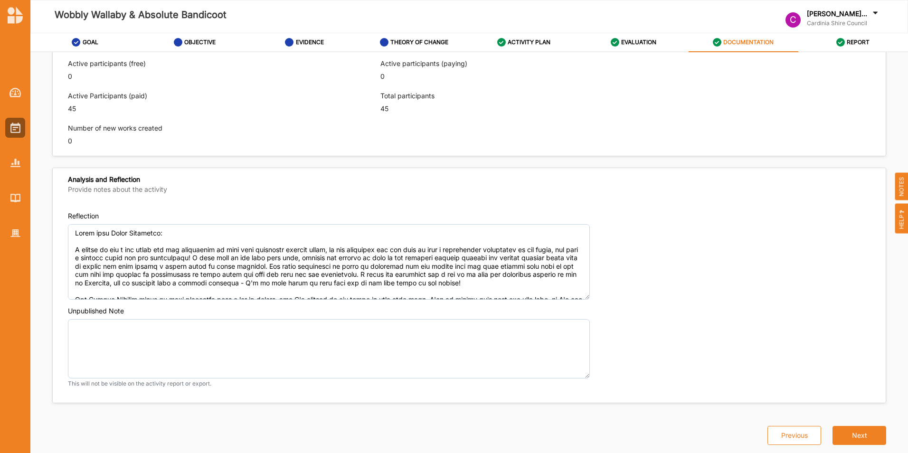
click at [200, 47] on div "OBJECTIVE" at bounding box center [195, 42] width 42 height 17
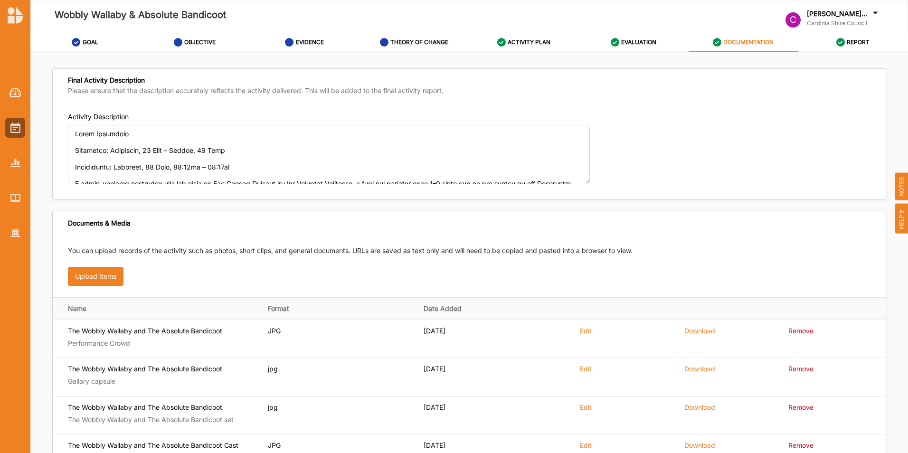
select select "4"
select select "9"
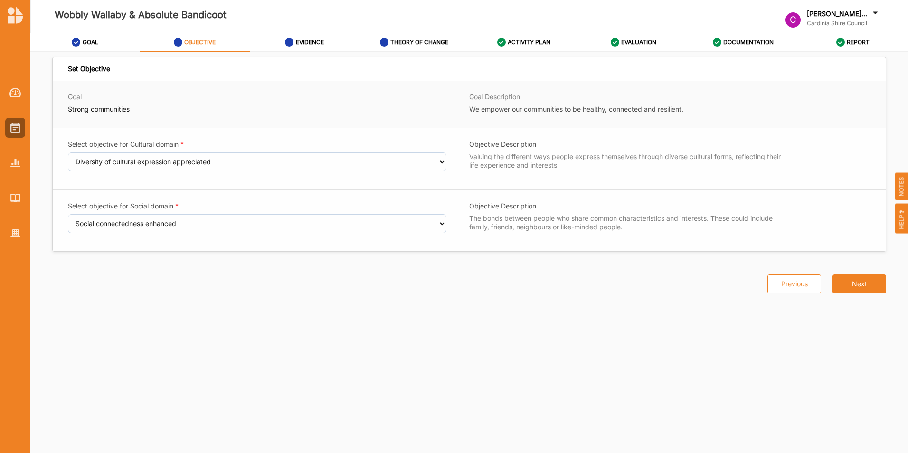
click at [440, 166] on div "Select objective for Cultural domain Select an Objective Creativity stimulated …" at bounding box center [469, 189] width 833 height 123
click at [15, 90] on img at bounding box center [15, 92] width 12 height 9
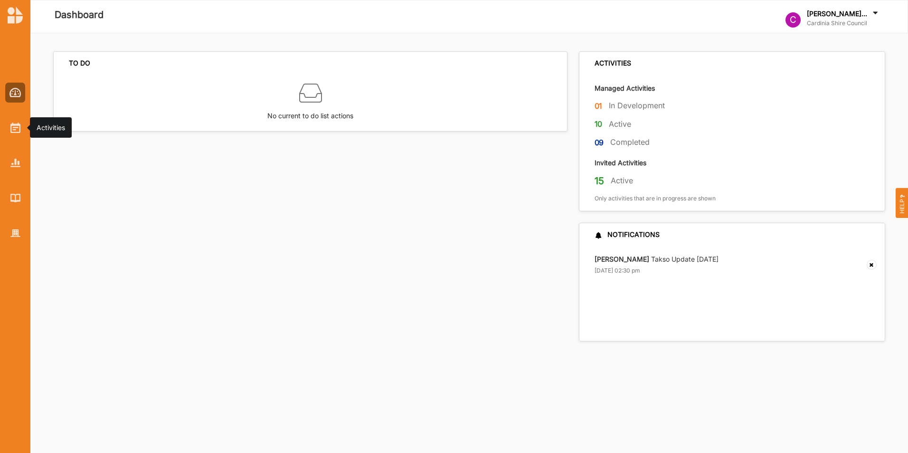
click at [14, 127] on img at bounding box center [15, 127] width 10 height 10
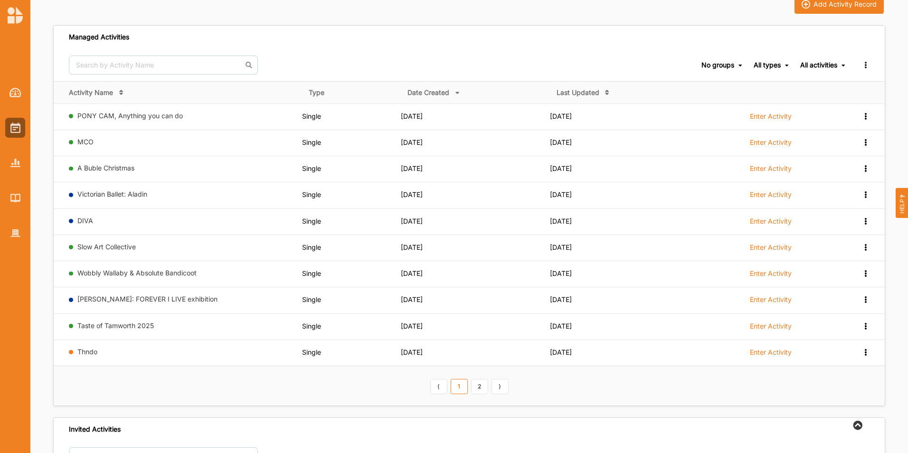
scroll to position [53, 0]
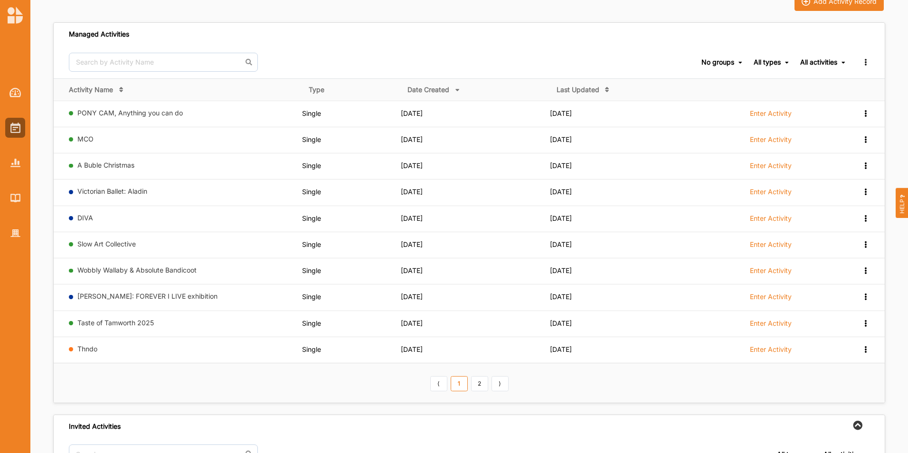
click at [88, 346] on link "Thndo" at bounding box center [87, 349] width 20 height 8
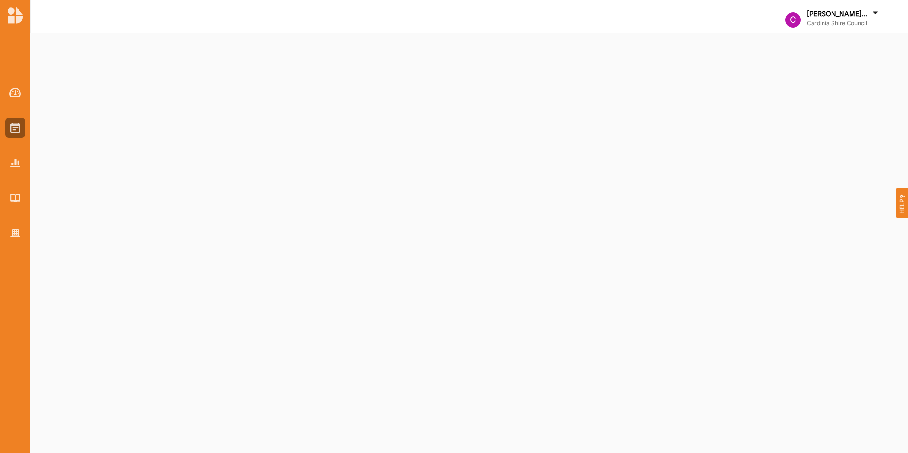
select select "2"
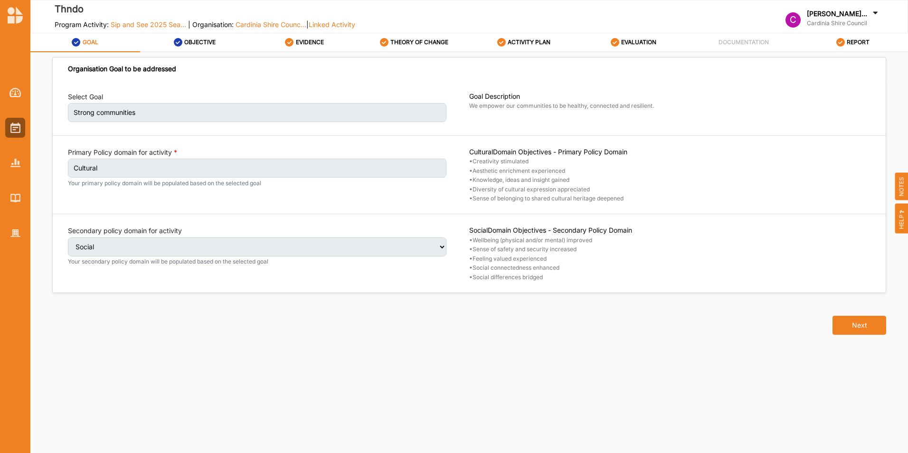
click at [202, 44] on label "OBJECTIVE" at bounding box center [199, 42] width 31 height 8
select select "2"
select select "9"
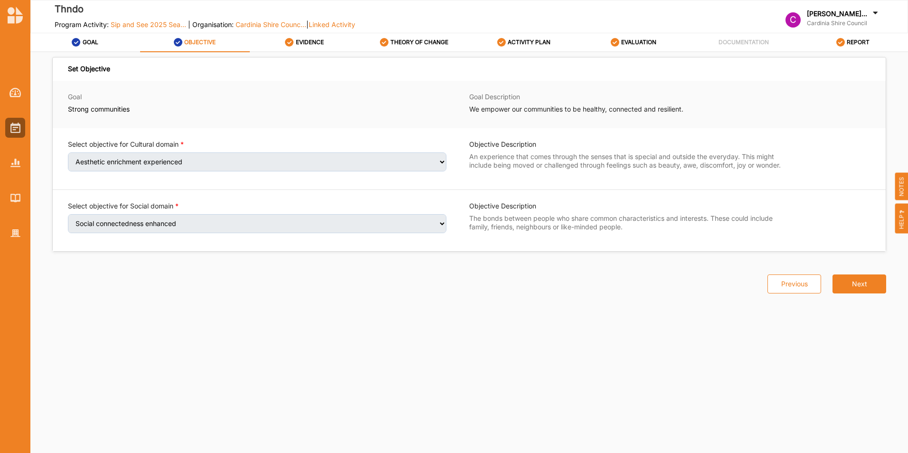
click at [77, 44] on icon at bounding box center [76, 42] width 9 height 9
select select "2"
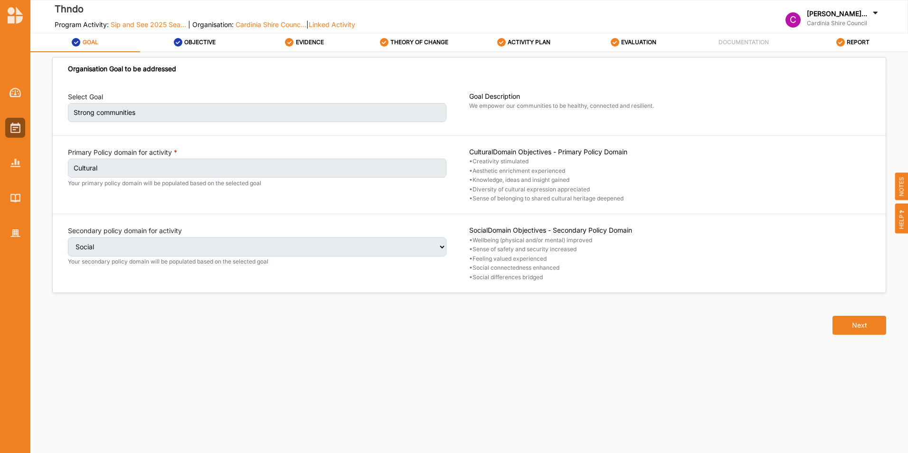
select select "2"
